Goal: Contribute content

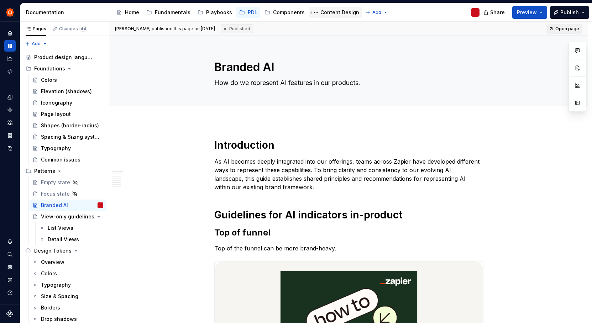
click at [324, 9] on div "Content Design" at bounding box center [339, 12] width 39 height 7
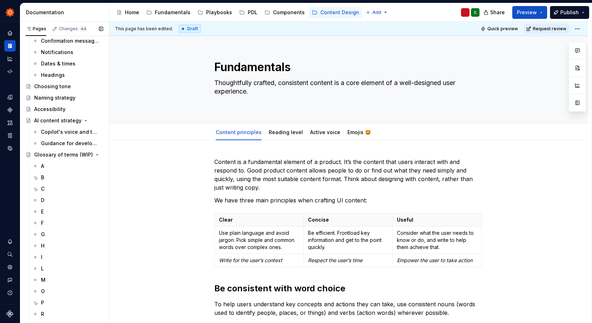
scroll to position [235, 0]
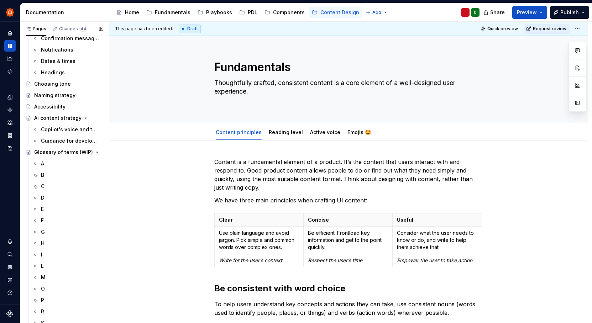
click at [44, 197] on div "D" at bounding box center [43, 197] width 4 height 7
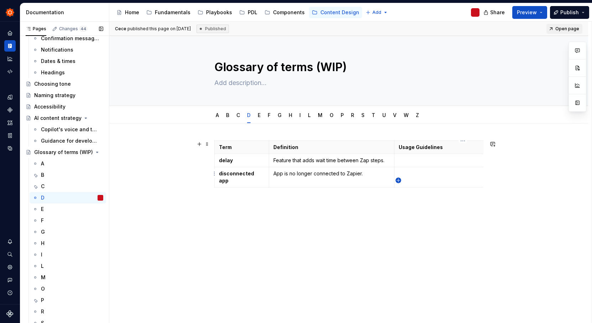
click at [398, 179] on icon "button" at bounding box center [398, 180] width 3 height 3
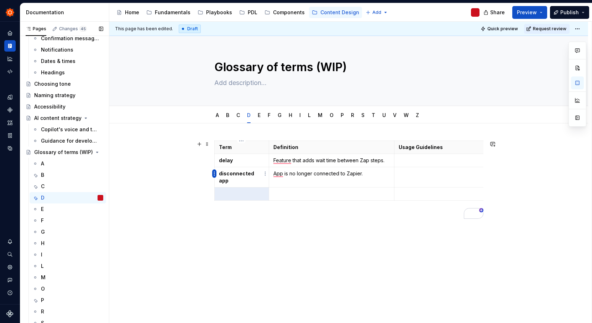
click at [215, 173] on html "Zinnia T Design system data Documentation Accessibility guide for tree Page tre…" at bounding box center [296, 161] width 592 height 323
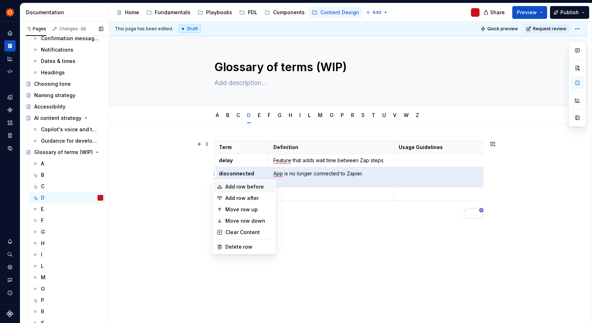
click at [229, 185] on div "Add row before" at bounding box center [248, 186] width 46 height 7
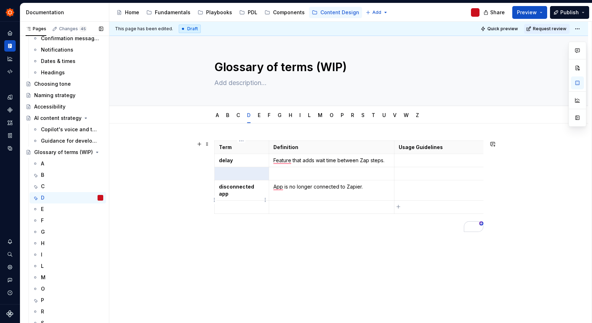
click at [214, 199] on html "Zinnia T Design system data Documentation Accessibility guide for tree Page tre…" at bounding box center [296, 161] width 592 height 323
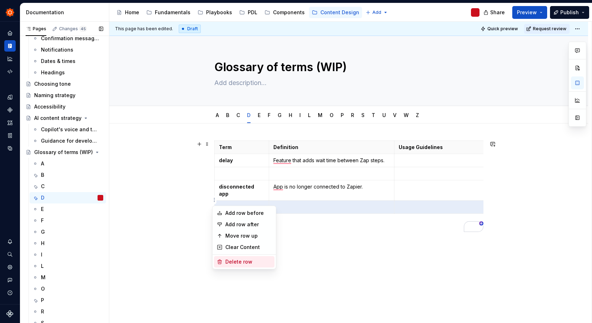
click at [245, 262] on div "Delete row" at bounding box center [248, 261] width 46 height 7
type textarea "*"
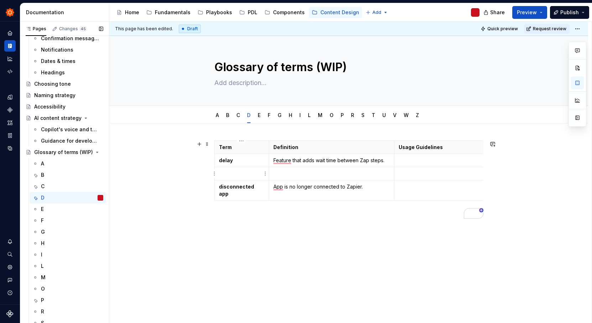
click at [232, 173] on p "To enrich screen reader interactions, please activate Accessibility in Grammarl…" at bounding box center [242, 173] width 46 height 7
click at [238, 173] on p "disable/disabled" at bounding box center [242, 173] width 46 height 7
click at [242, 175] on p "disable/disabled" at bounding box center [242, 173] width 46 height 7
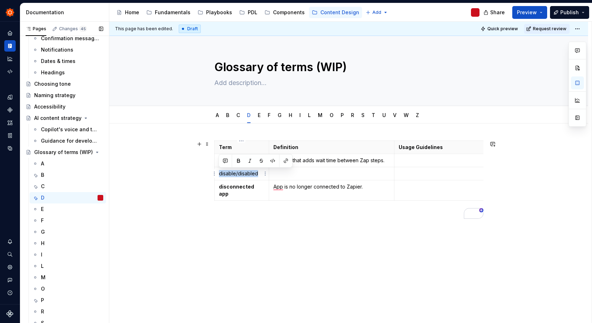
drag, startPoint x: 218, startPoint y: 174, endPoint x: 243, endPoint y: 168, distance: 25.6
click at [260, 173] on td "disable/disabled" at bounding box center [241, 173] width 55 height 13
click at [240, 162] on button "button" at bounding box center [239, 161] width 10 height 10
click at [308, 177] on p "To enrich screen reader interactions, please activate Accessibility in Grammarl…" at bounding box center [331, 173] width 116 height 7
click at [427, 177] on td "To enrich screen reader interactions, please activate Accessibility in Grammarl…" at bounding box center [462, 173] width 137 height 13
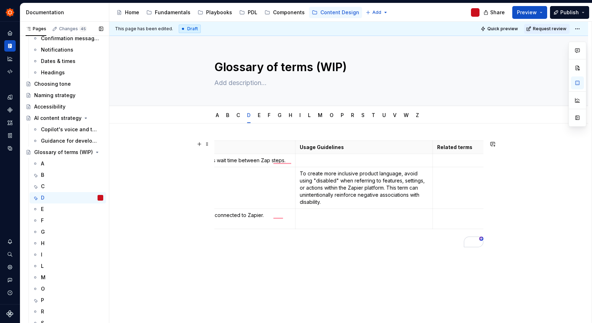
scroll to position [0, 100]
click at [372, 205] on p "To create more inclusive product language, avoid using "disabled" when referrin…" at bounding box center [363, 188] width 129 height 36
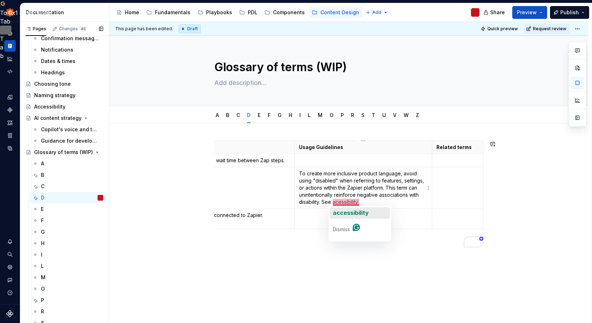
click at [345, 215] on span "accessibility" at bounding box center [351, 212] width 36 height 7
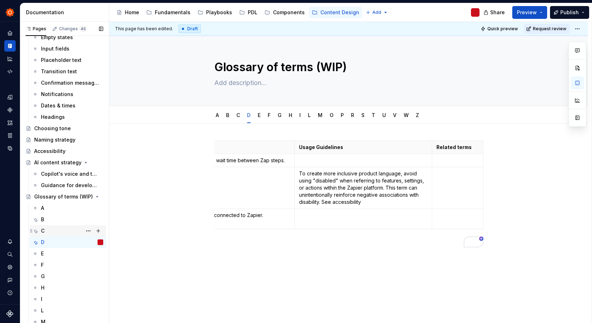
scroll to position [155, 0]
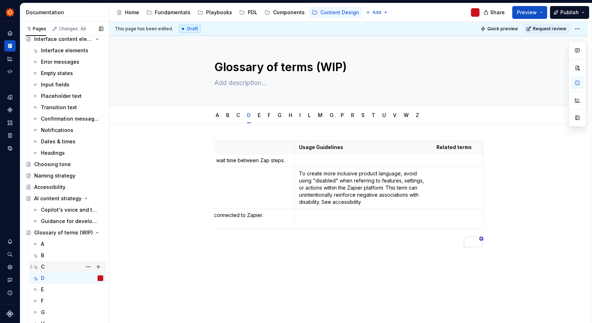
type textarea "*"
click at [368, 204] on p "To create more inclusive product language, avoid using "disabled" when referrin…" at bounding box center [363, 188] width 129 height 36
click at [333, 202] on p "To create more inclusive product language, avoid using "disabled" when referrin…" at bounding box center [363, 188] width 129 height 36
drag, startPoint x: 390, startPoint y: 203, endPoint x: 324, endPoint y: 203, distance: 66.2
click at [324, 203] on p "To create more inclusive product language, avoid using "disabled" when referrin…" at bounding box center [363, 188] width 129 height 36
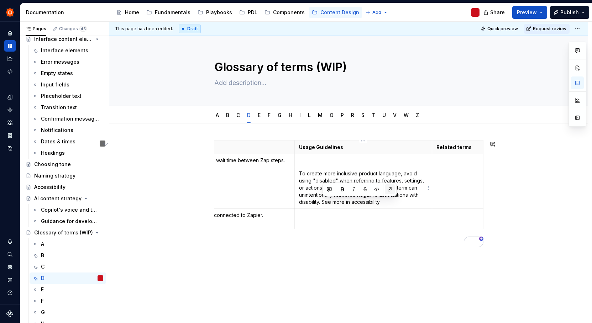
click at [393, 189] on button "button" at bounding box center [390, 189] width 10 height 10
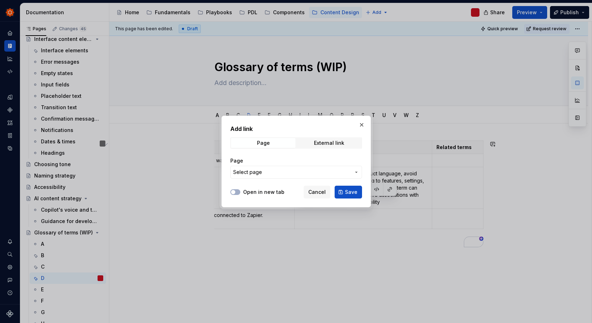
click at [265, 174] on span "Select page" at bounding box center [291, 172] width 117 height 7
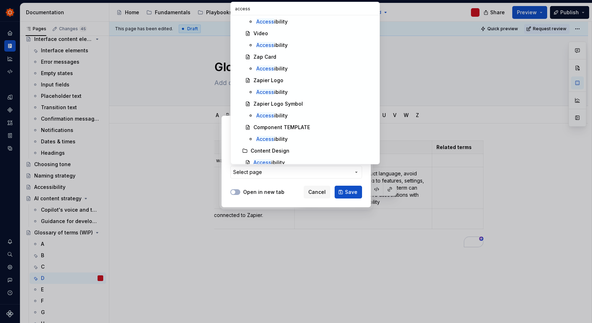
scroll to position [1205, 0]
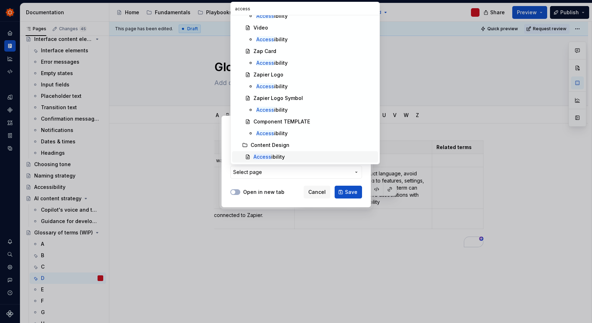
type input "access"
click at [296, 154] on div "Access ibility" at bounding box center [314, 156] width 122 height 7
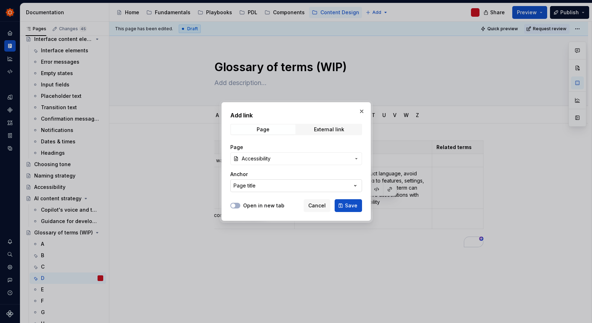
click at [300, 189] on button "Page title" at bounding box center [296, 185] width 132 height 13
click at [300, 189] on div "Add link Page External link Page Accessibility Anchor Page title Open in new ta…" at bounding box center [296, 161] width 592 height 323
click at [357, 206] on button "Save" at bounding box center [348, 205] width 27 height 13
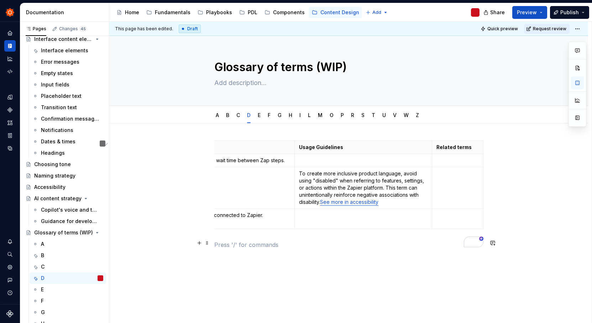
click at [392, 244] on p "To enrich screen reader interactions, please activate Accessibility in Grammarl…" at bounding box center [348, 245] width 269 height 9
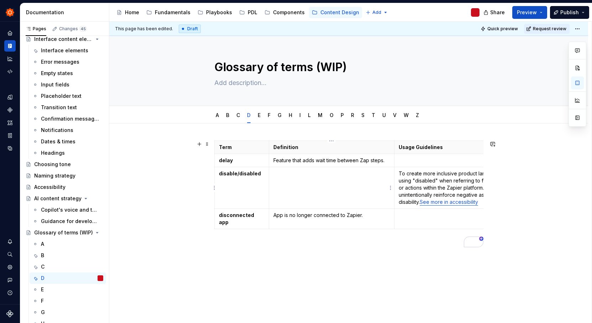
click at [284, 187] on td "To enrich screen reader interactions, please activate Accessibility in Grammarl…" at bounding box center [331, 188] width 125 height 42
click at [399, 174] on p "To create more inclusive product language, avoid using "disabled" when referrin…" at bounding box center [463, 188] width 129 height 36
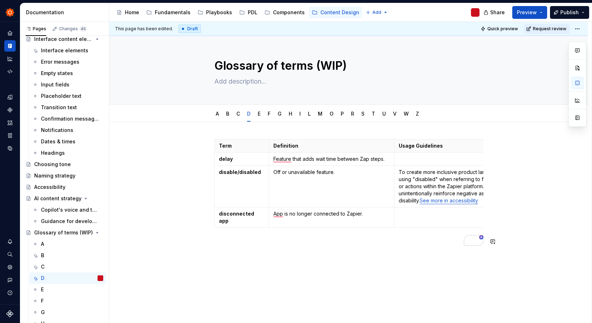
click at [201, 264] on div "Term Definition Usage Guidelines Related terms delay Feature that adds wait tim…" at bounding box center [348, 237] width 479 height 231
type textarea "*"
